Goal: Book appointment/travel/reservation

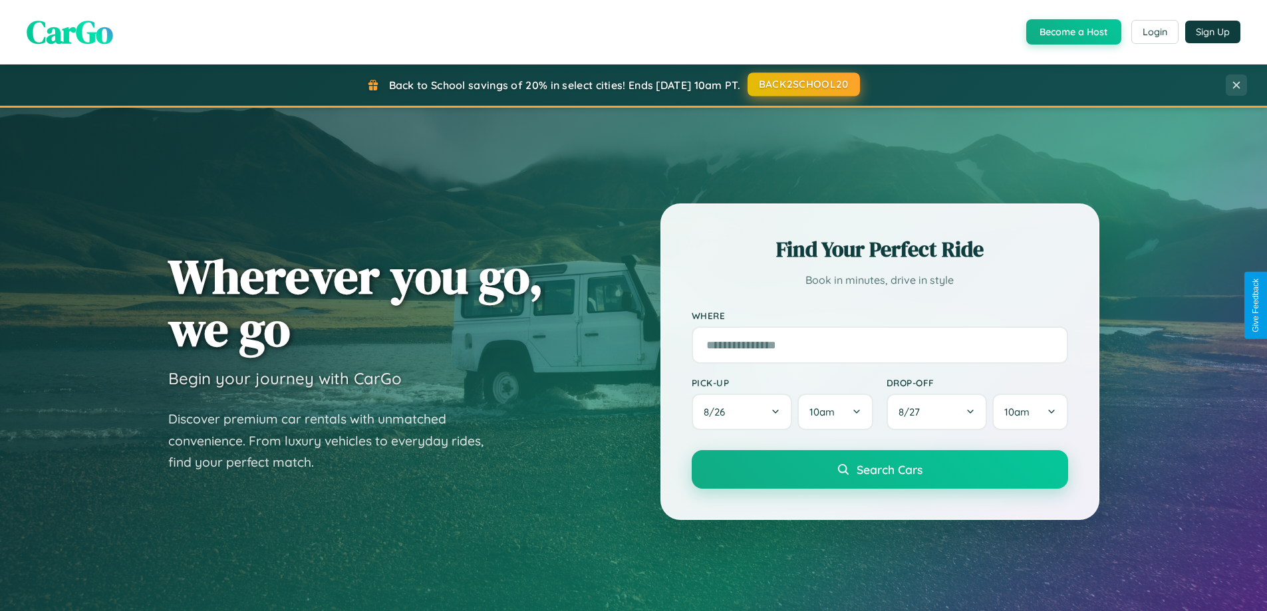
click at [803, 84] on button "BACK2SCHOOL20" at bounding box center [804, 84] width 112 height 24
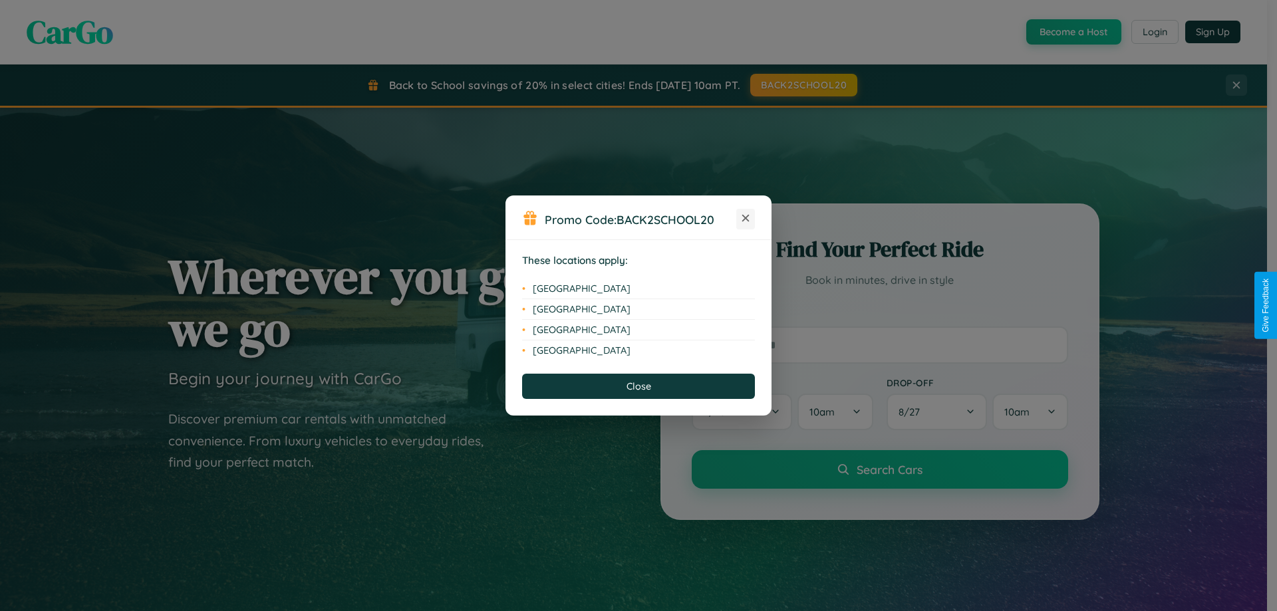
click at [746, 219] on icon at bounding box center [745, 218] width 7 height 7
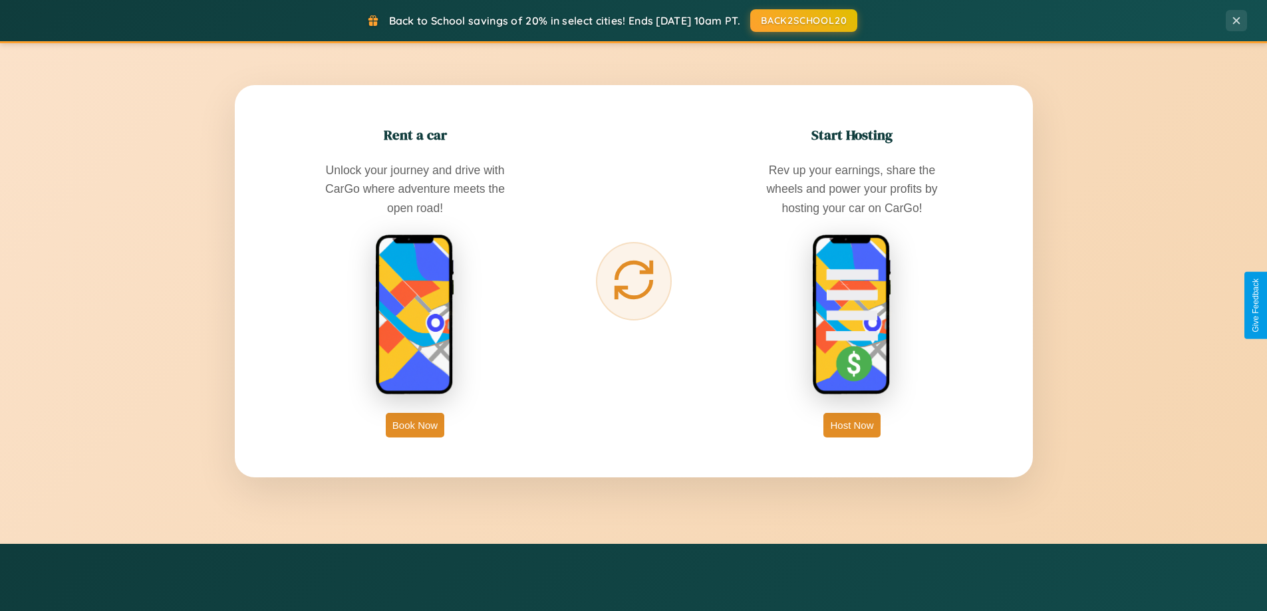
scroll to position [2137, 0]
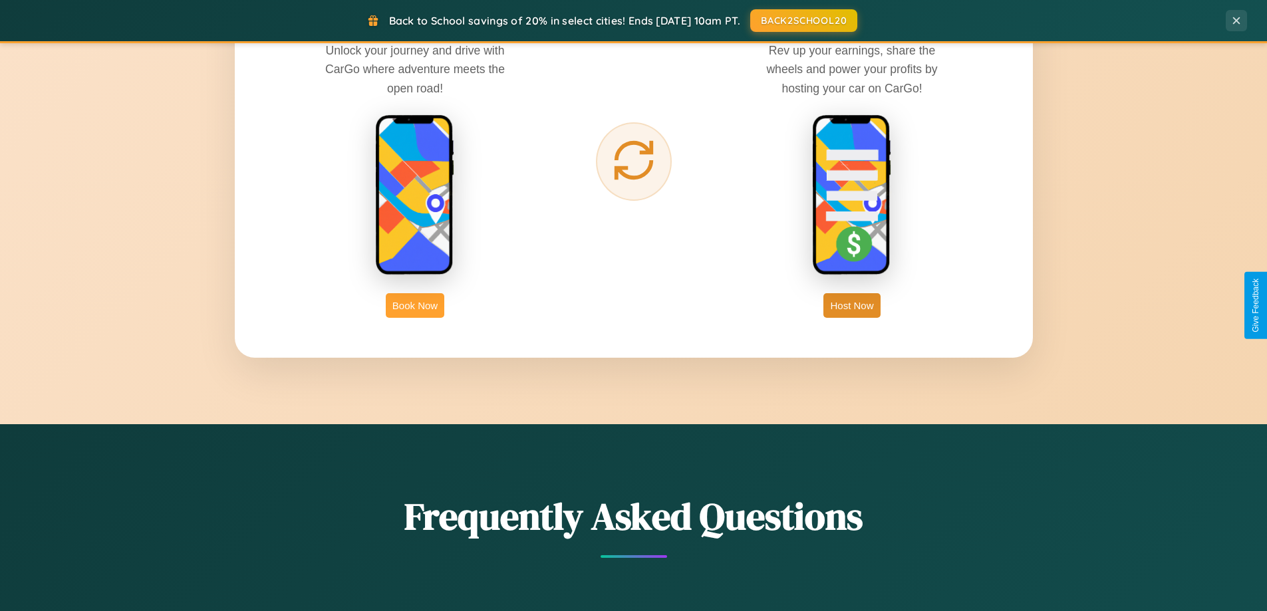
click at [415, 305] on button "Book Now" at bounding box center [415, 305] width 59 height 25
